Goal: Book appointment/travel/reservation

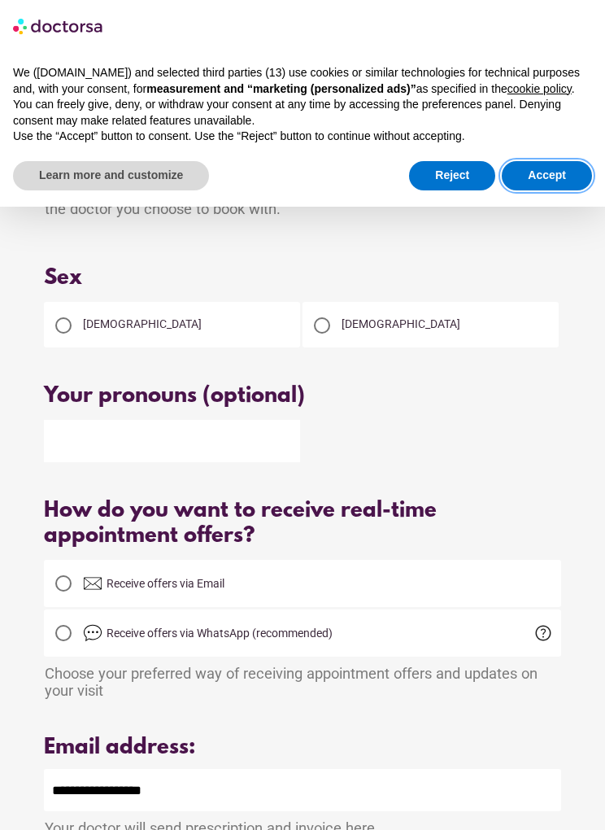
click at [556, 185] on button "Accept" at bounding box center [547, 175] width 90 height 29
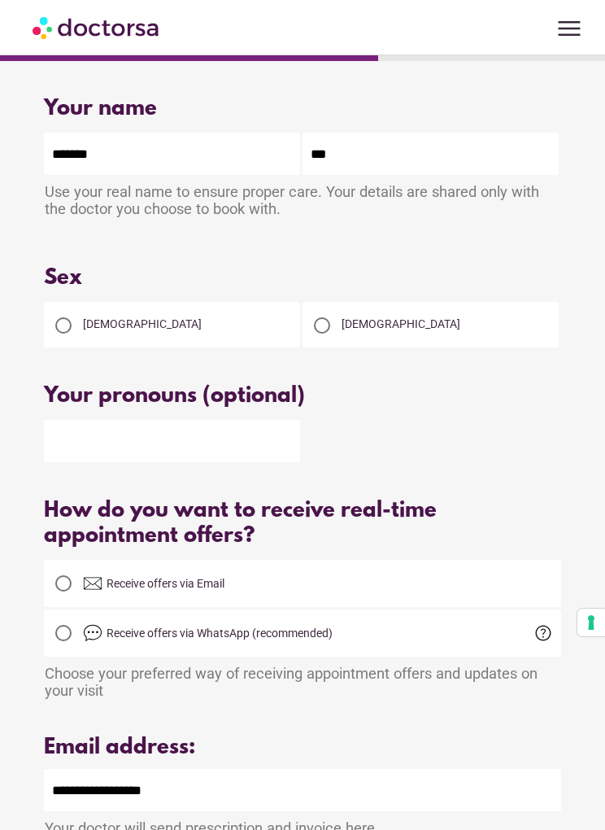
click at [498, 564] on div "Your name Patient's name ******* *** Use your real name to ensure proper care. …" at bounding box center [303, 526] width 586 height 892
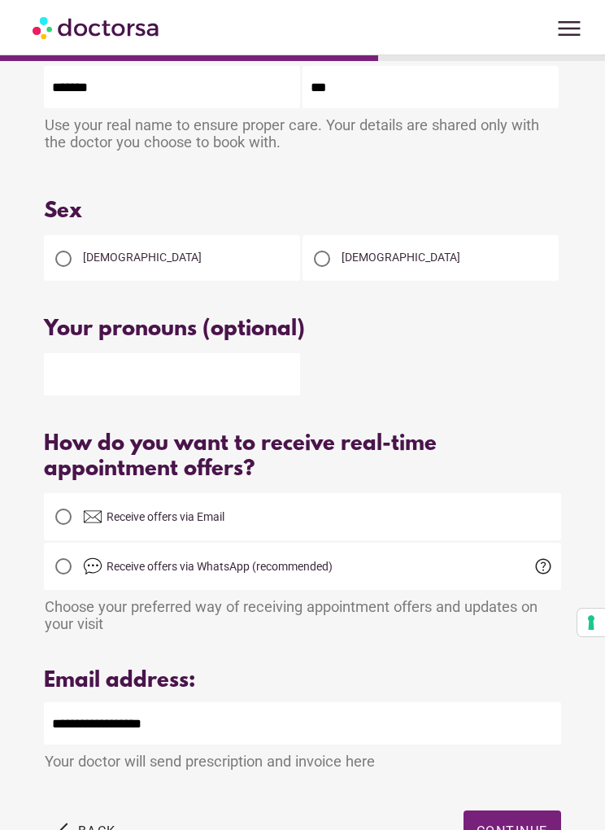
scroll to position [143, 0]
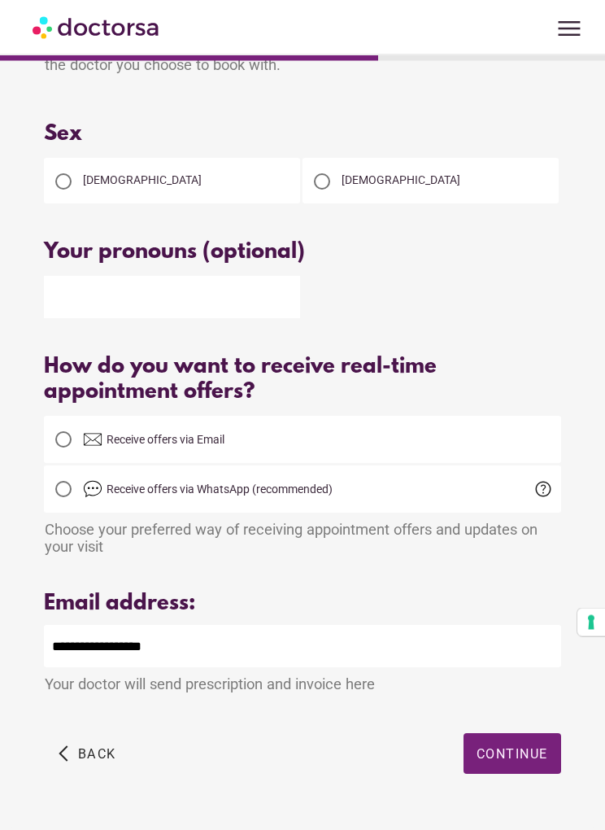
click at [521, 762] on span "Continue" at bounding box center [513, 754] width 72 height 15
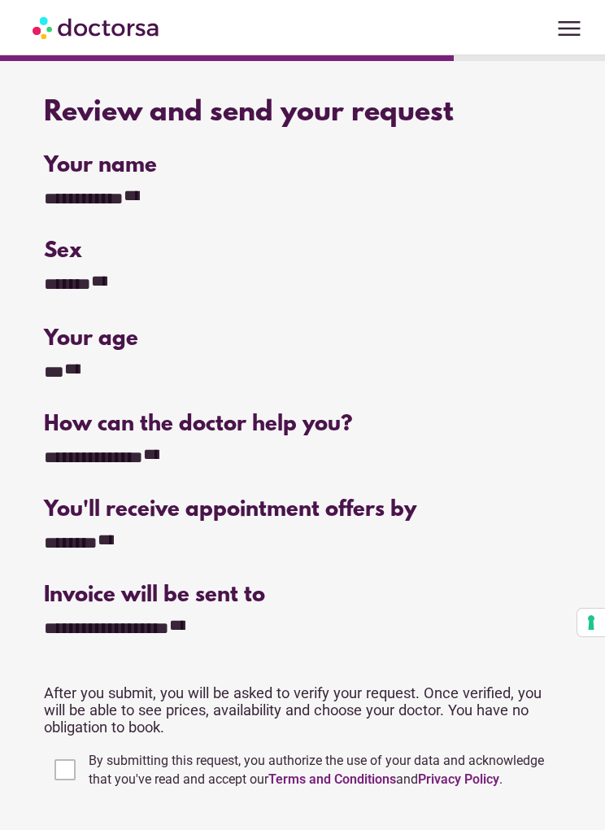
click at [114, 541] on icon "**********" at bounding box center [106, 539] width 16 height 16
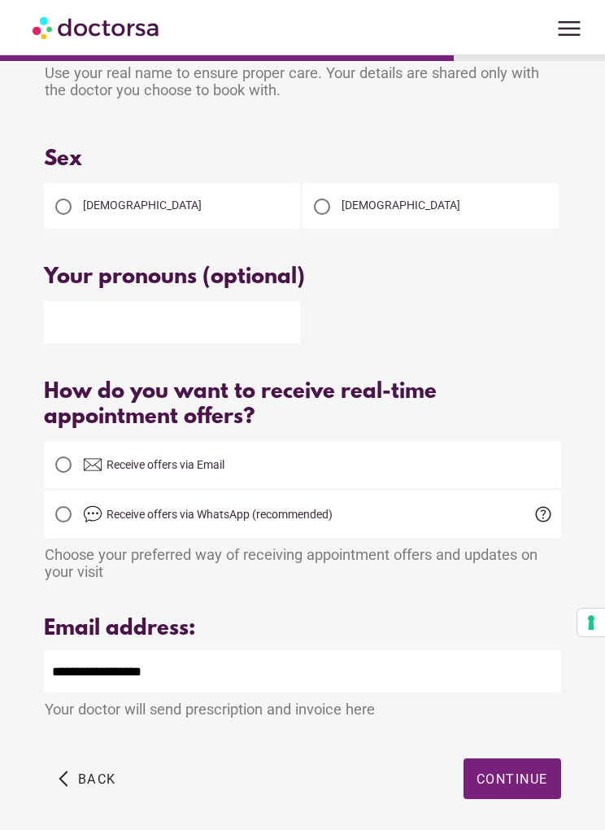
scroll to position [143, 0]
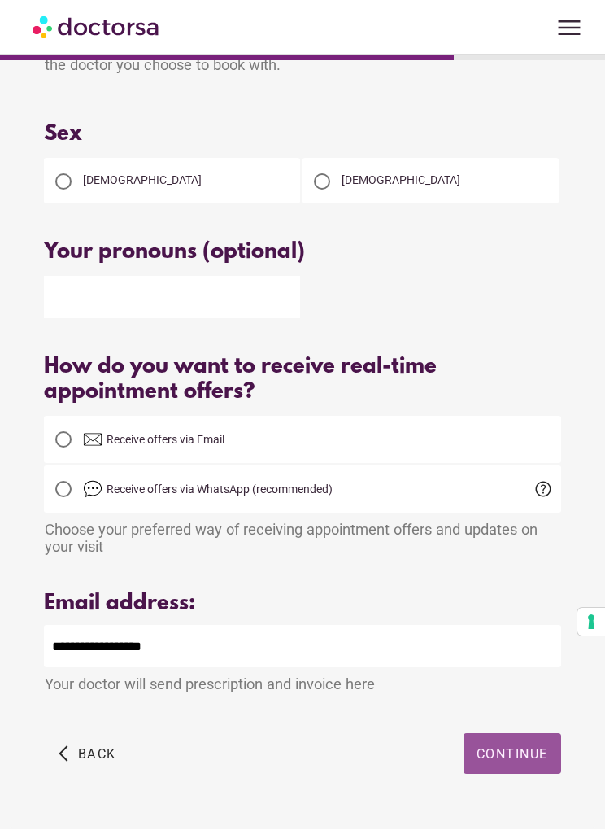
click at [527, 762] on span "Continue" at bounding box center [513, 754] width 72 height 15
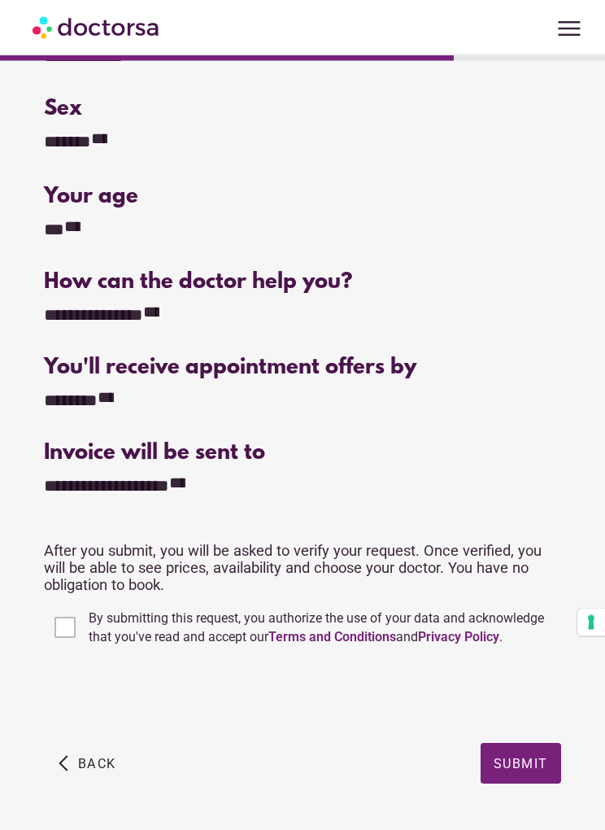
scroll to position [142, 0]
click at [532, 767] on span "Submit" at bounding box center [521, 763] width 55 height 15
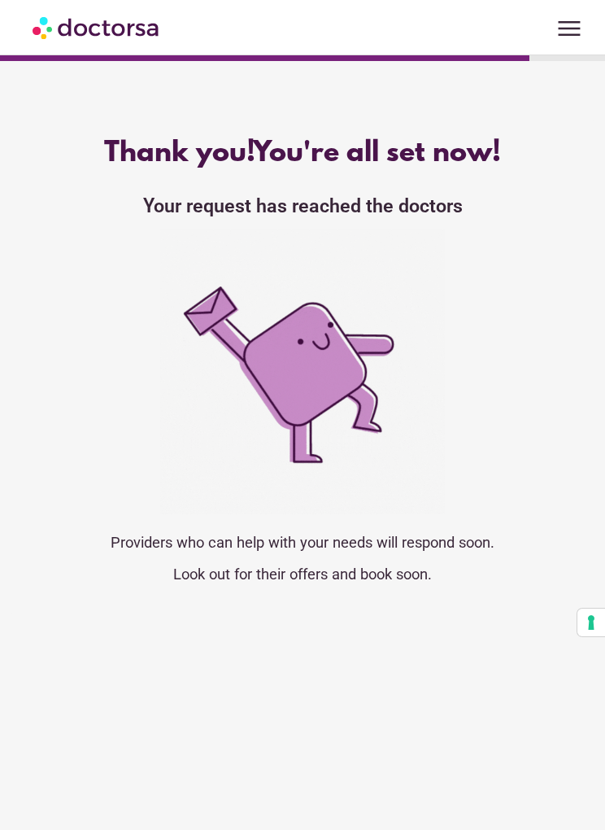
click at [602, 492] on div "What brings you in? Get Urgent Care Online Immediate primary care, 24/7 help Se…" at bounding box center [302, 396] width 605 height 792
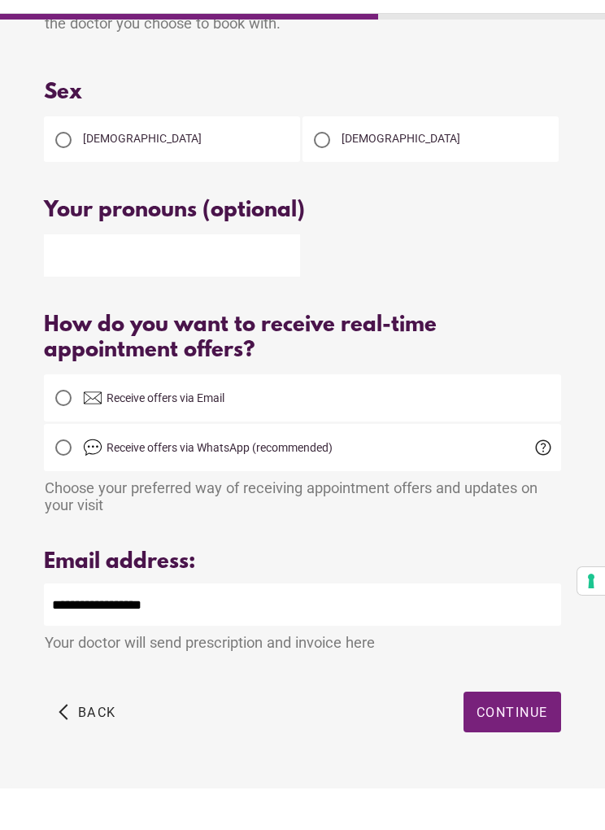
scroll to position [143, 0]
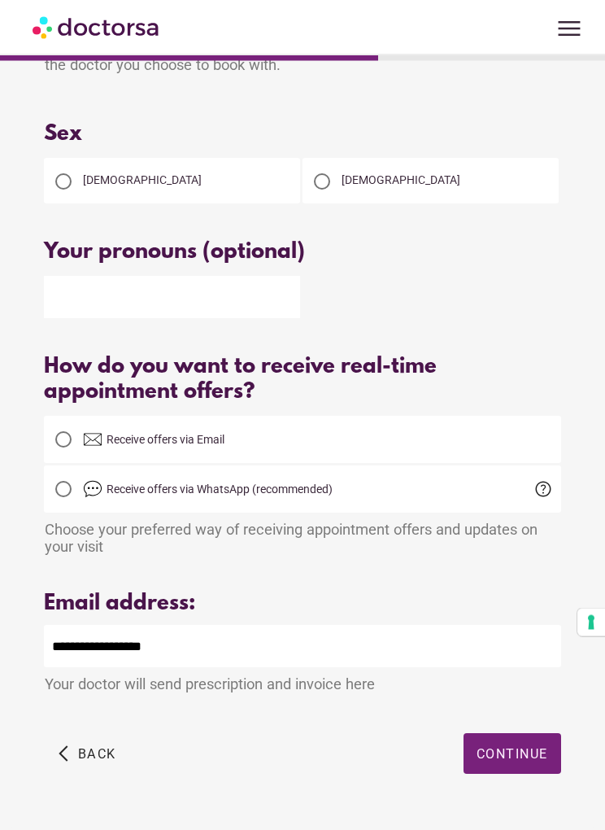
click at [516, 762] on span "Continue" at bounding box center [513, 754] width 72 height 15
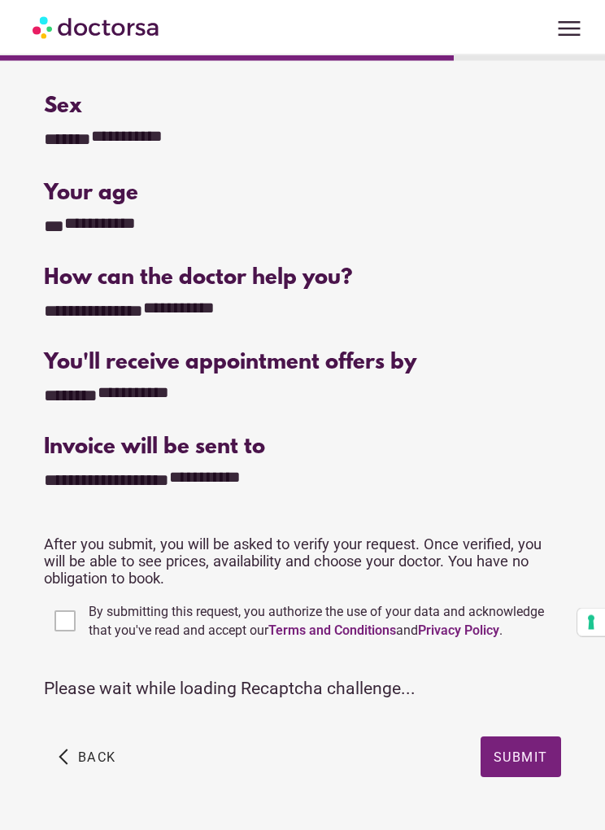
scroll to position [0, 0]
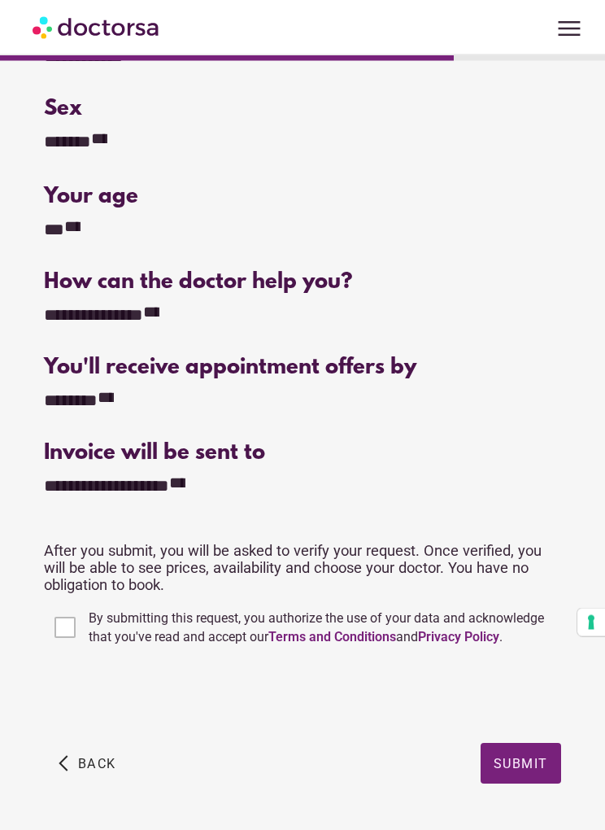
click at [531, 760] on span "button" at bounding box center [521, 764] width 81 height 41
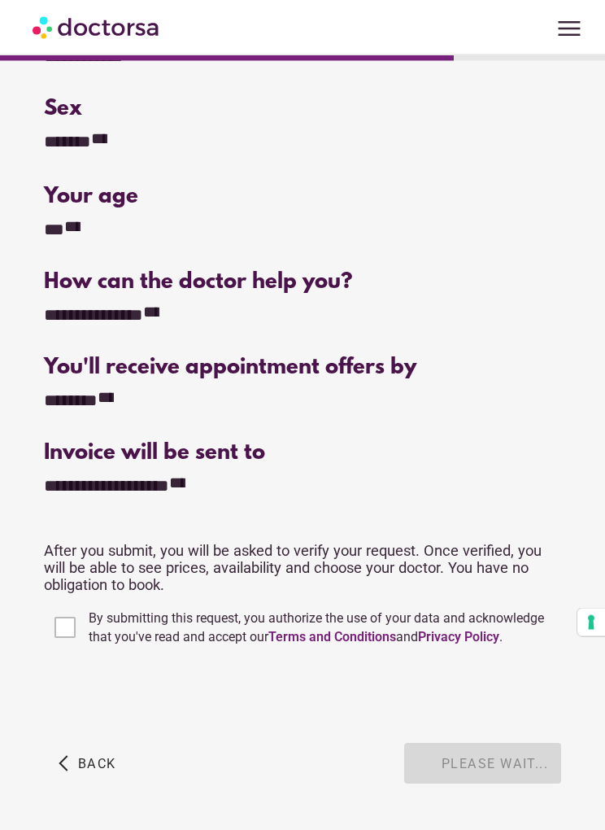
scroll to position [142, 0]
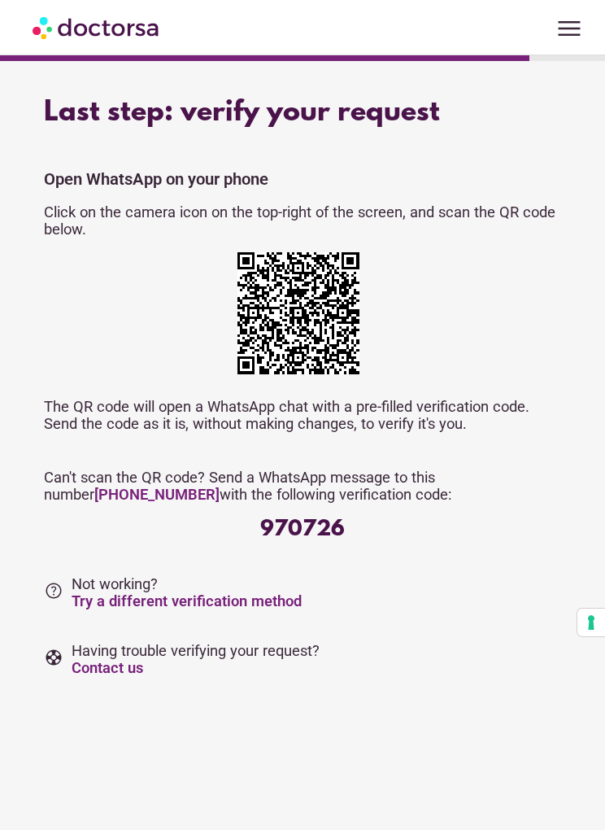
click at [6, 111] on div "What brings you in? Get Urgent Care Online Immediate primary care, 24/7 help Se…" at bounding box center [302, 396] width 605 height 792
